Goal: Task Accomplishment & Management: Manage account settings

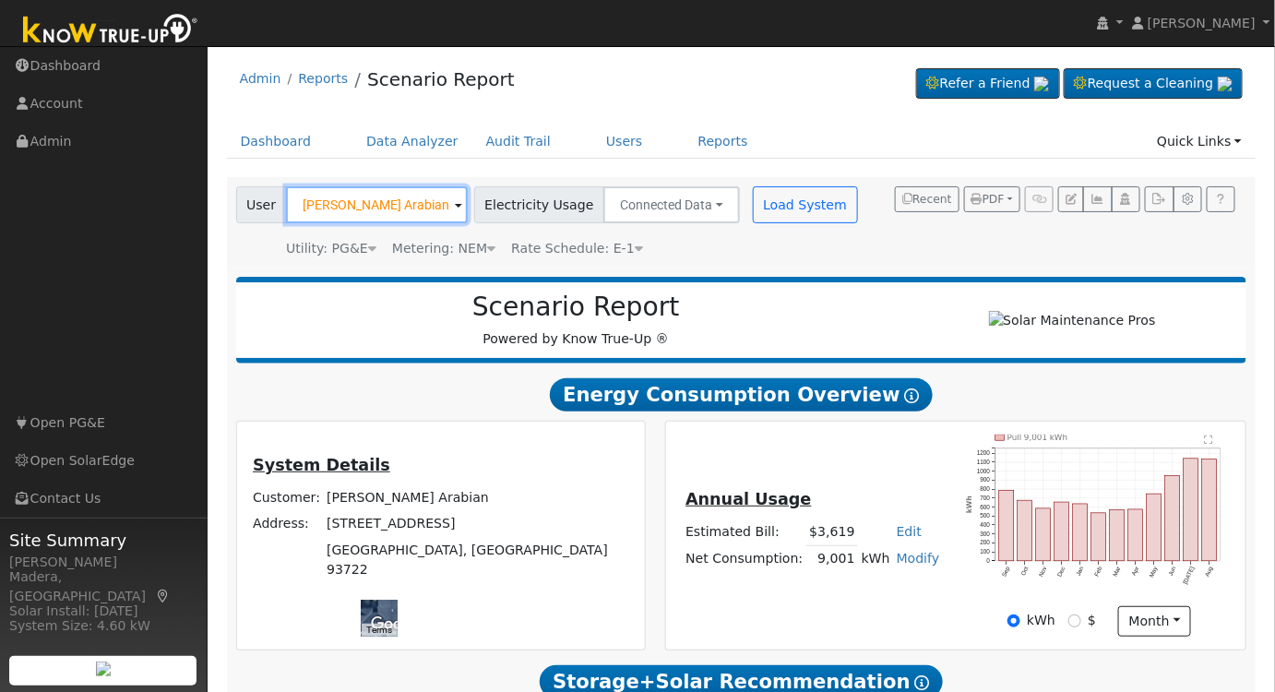
click at [405, 200] on input "Vahe Arabian" at bounding box center [377, 204] width 182 height 37
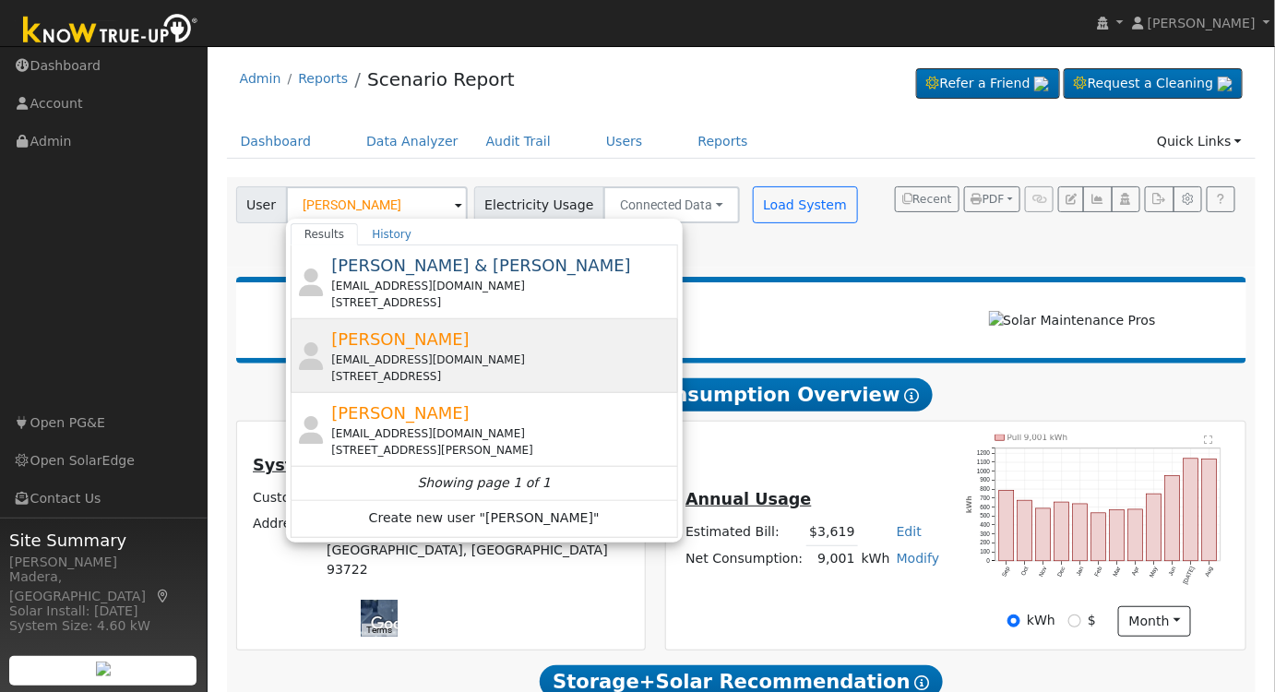
click at [416, 345] on span "[PERSON_NAME]" at bounding box center [400, 338] width 138 height 19
type input "[PERSON_NAME]"
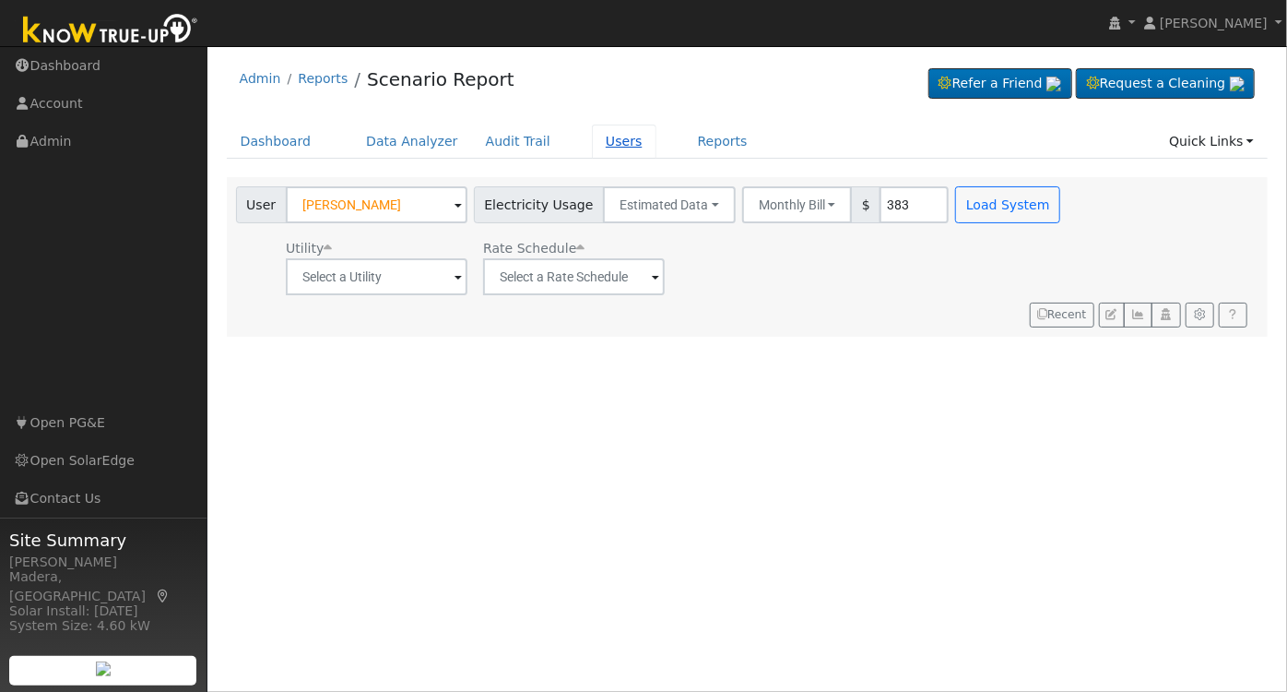
click at [608, 136] on link "Users" at bounding box center [624, 142] width 65 height 34
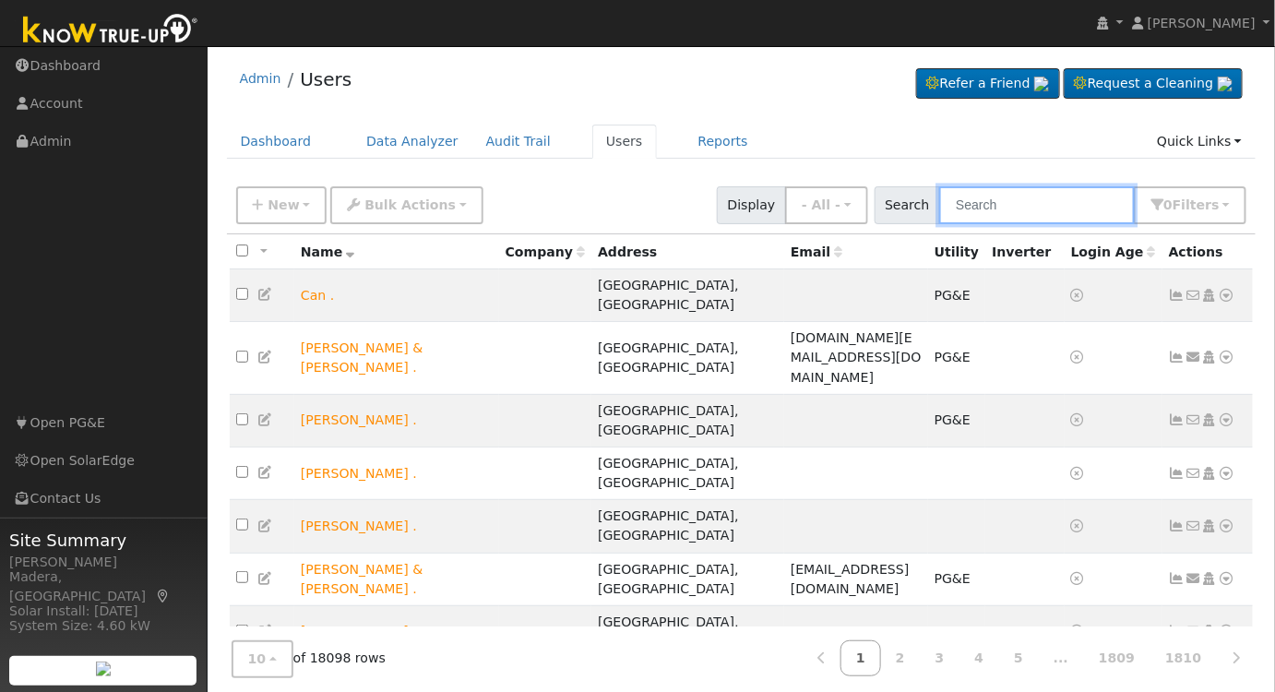
click at [993, 208] on input "text" at bounding box center [1037, 205] width 196 height 38
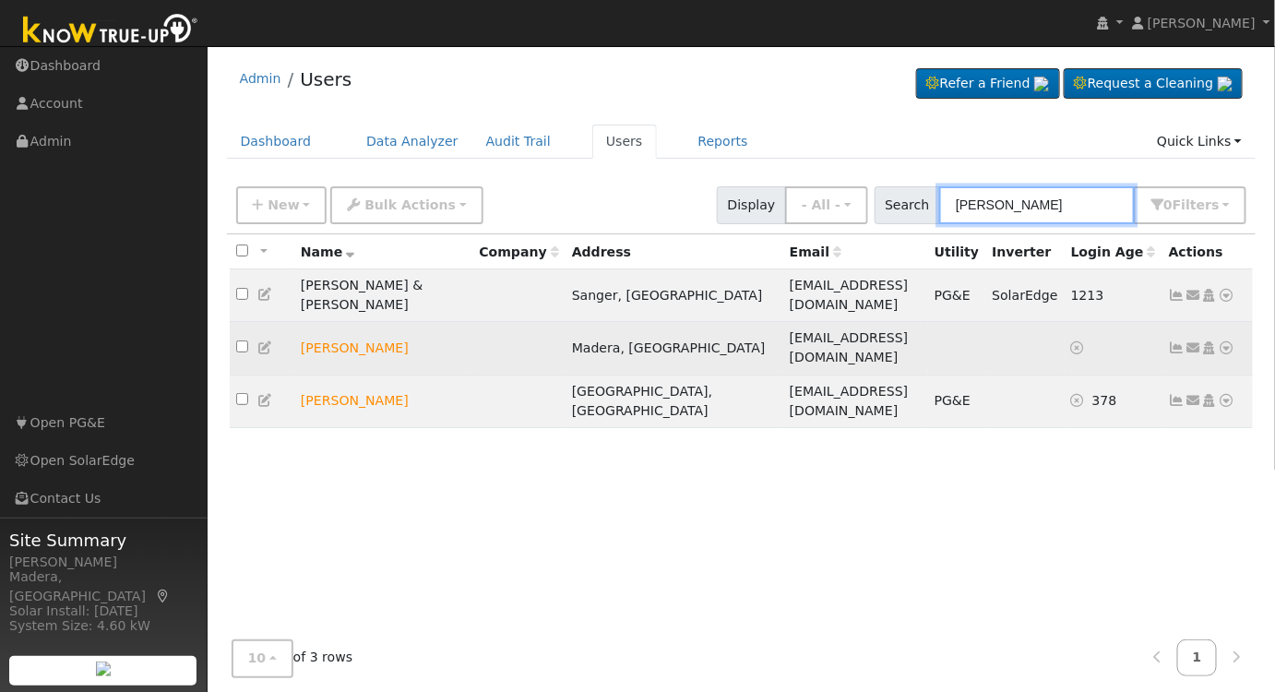
type input "[PERSON_NAME]"
click at [1209, 341] on icon at bounding box center [1209, 347] width 17 height 13
